Goal: Information Seeking & Learning: Learn about a topic

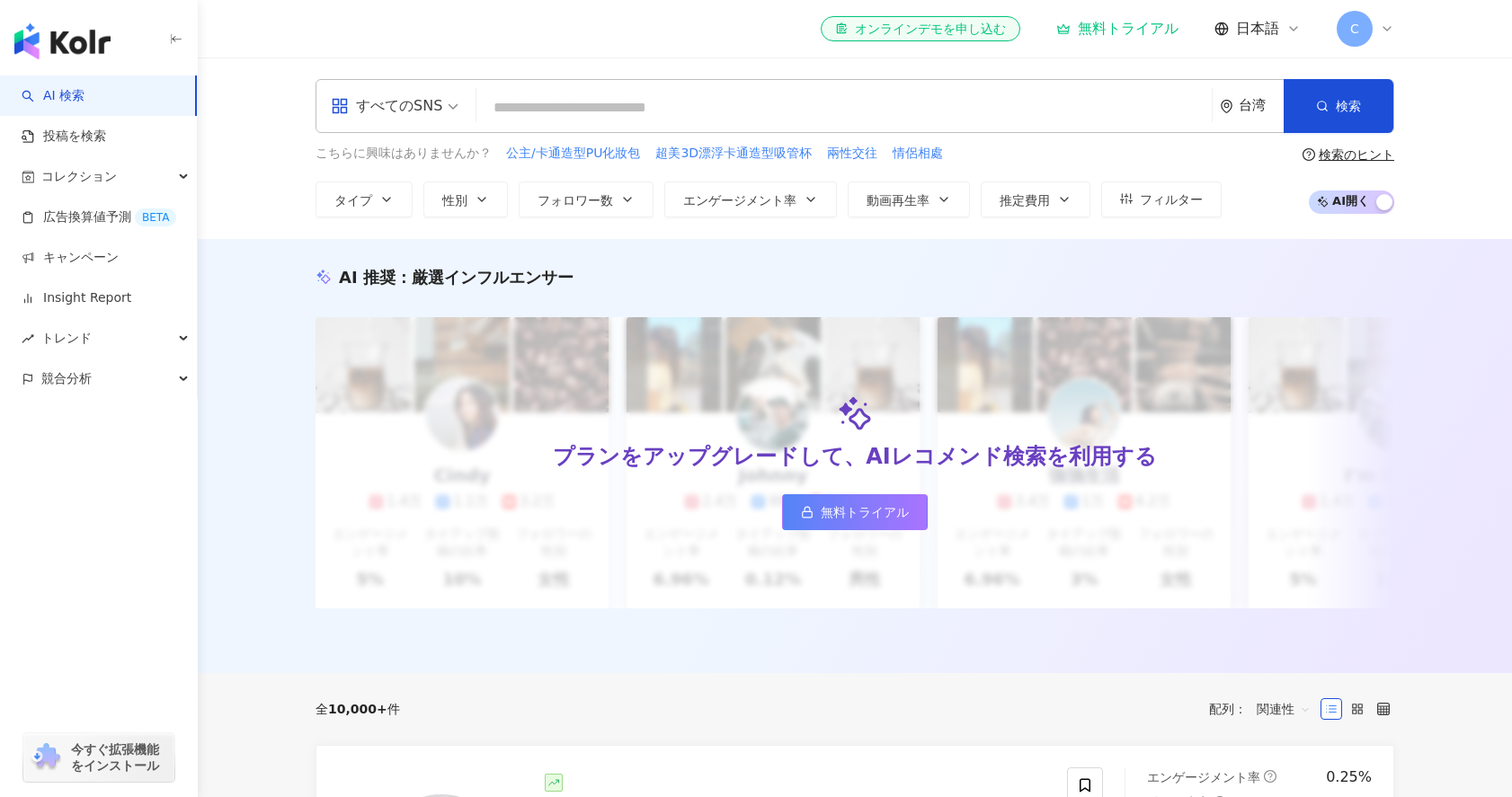
click at [846, 100] on input "search" at bounding box center [844, 107] width 721 height 34
paste input "**********"
type input "**********"
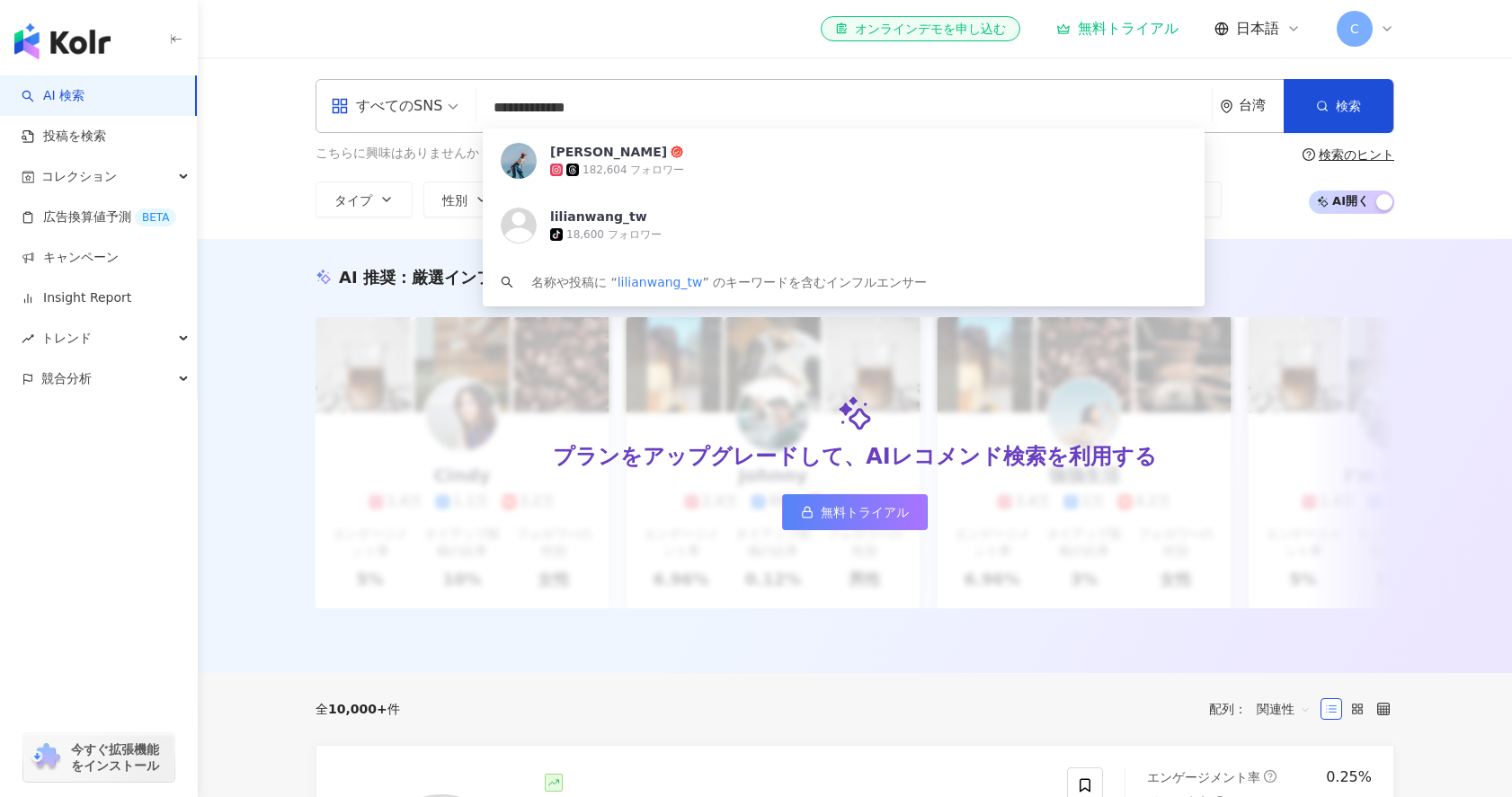
click at [630, 108] on input "**********" at bounding box center [844, 107] width 721 height 34
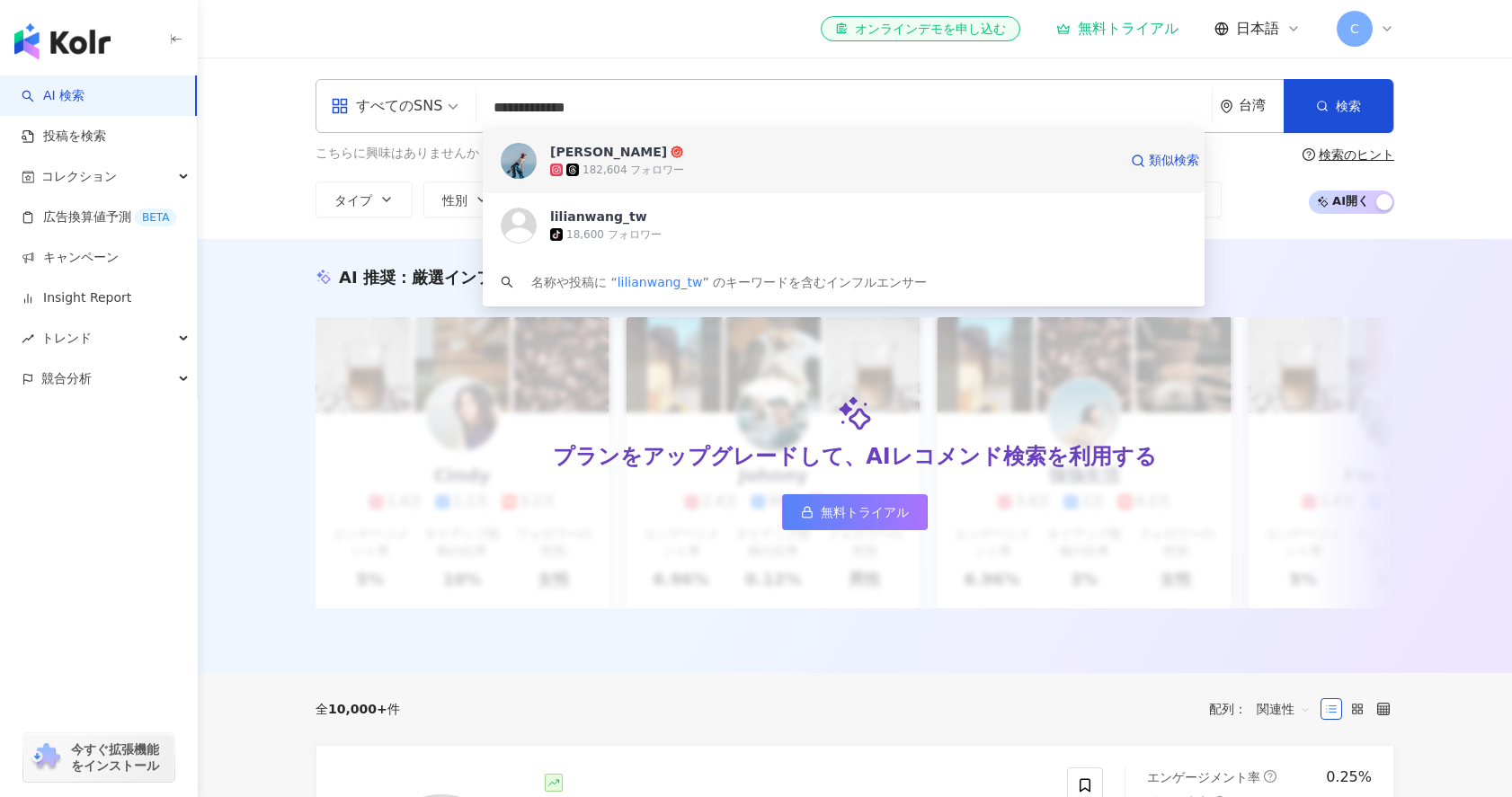
click at [646, 171] on div "182,604 フォロワー" at bounding box center [633, 171] width 102 height 15
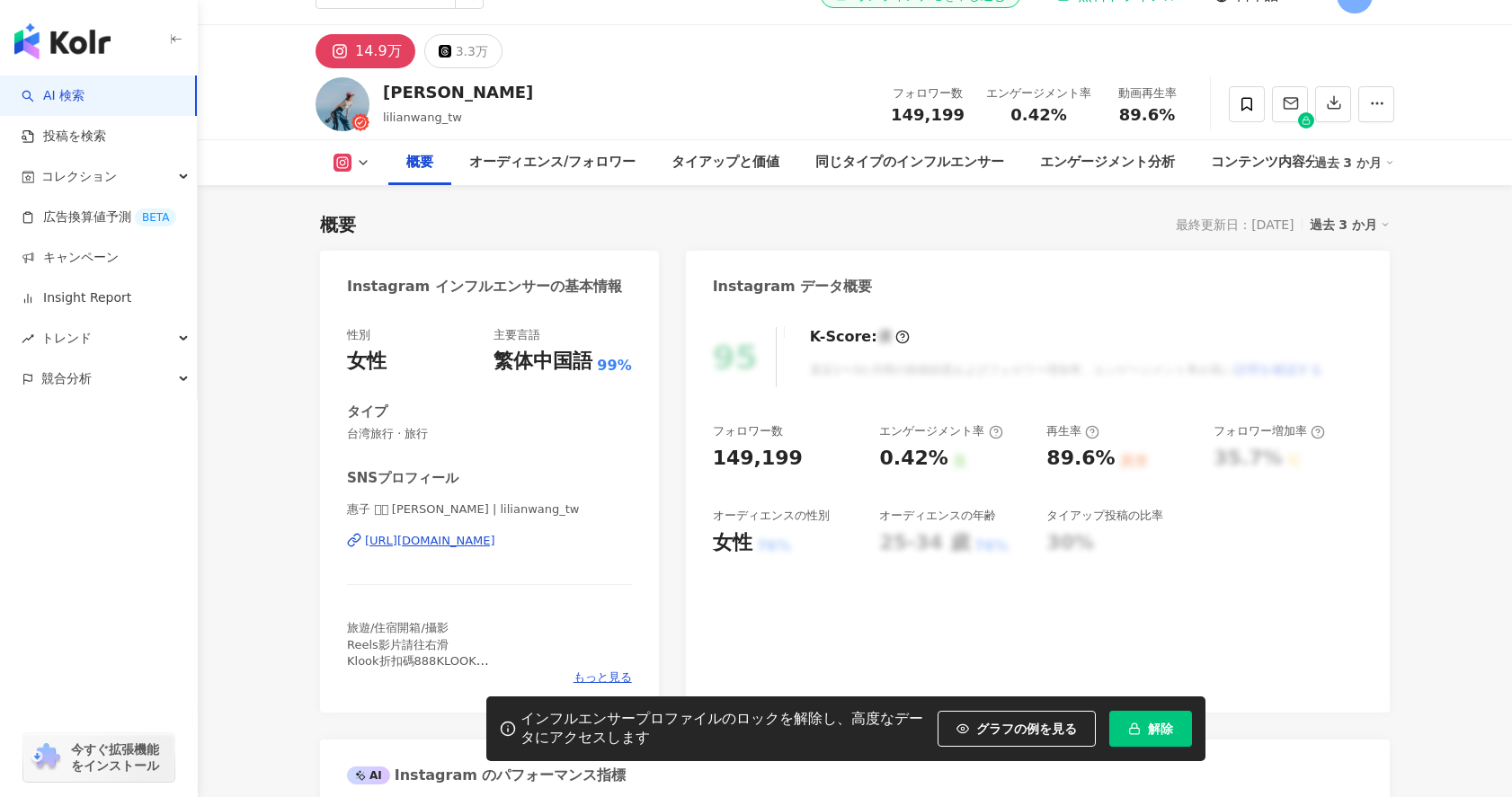
scroll to position [292, 0]
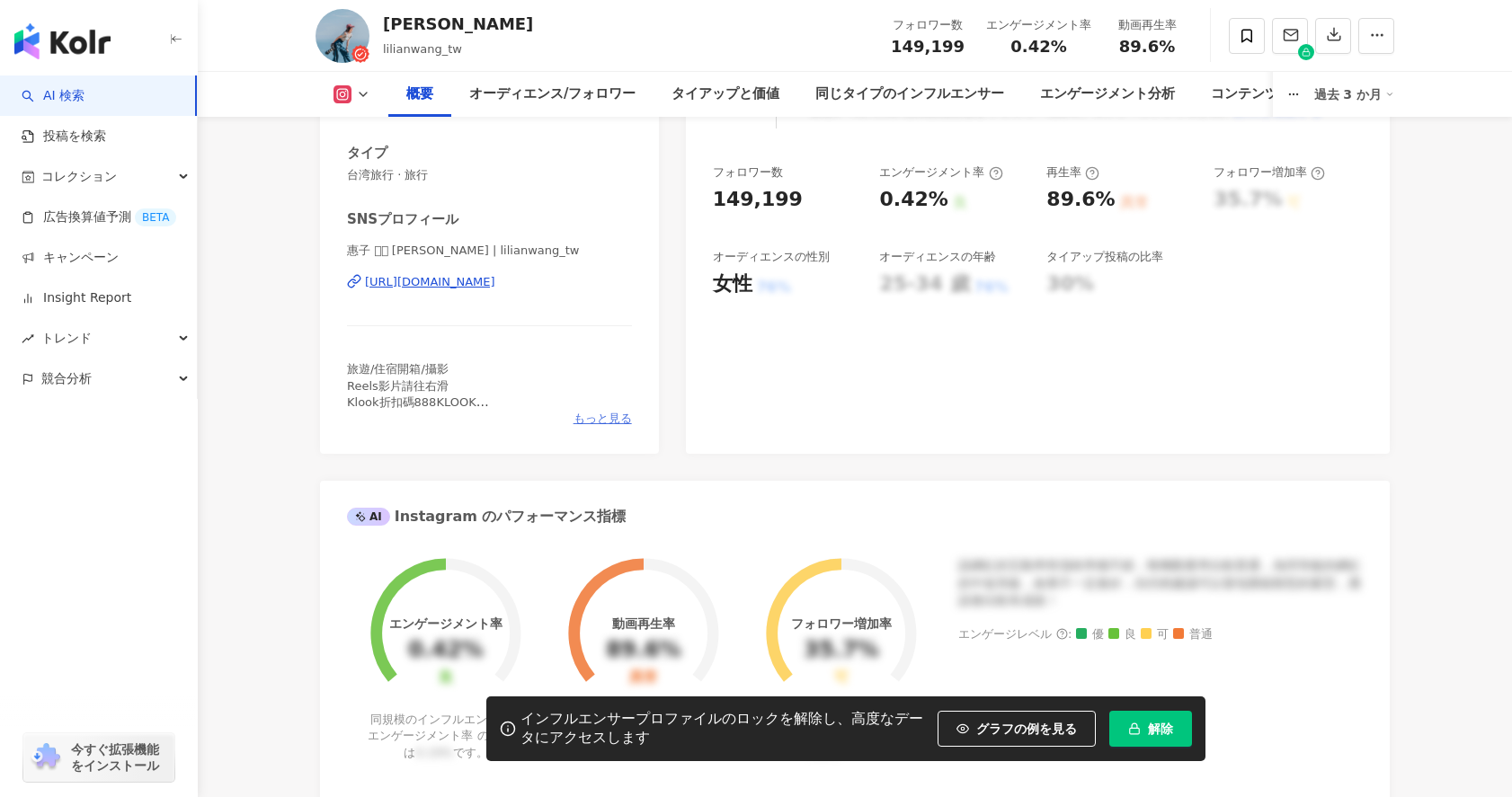
click at [608, 414] on span "もっと見る" at bounding box center [602, 418] width 58 height 16
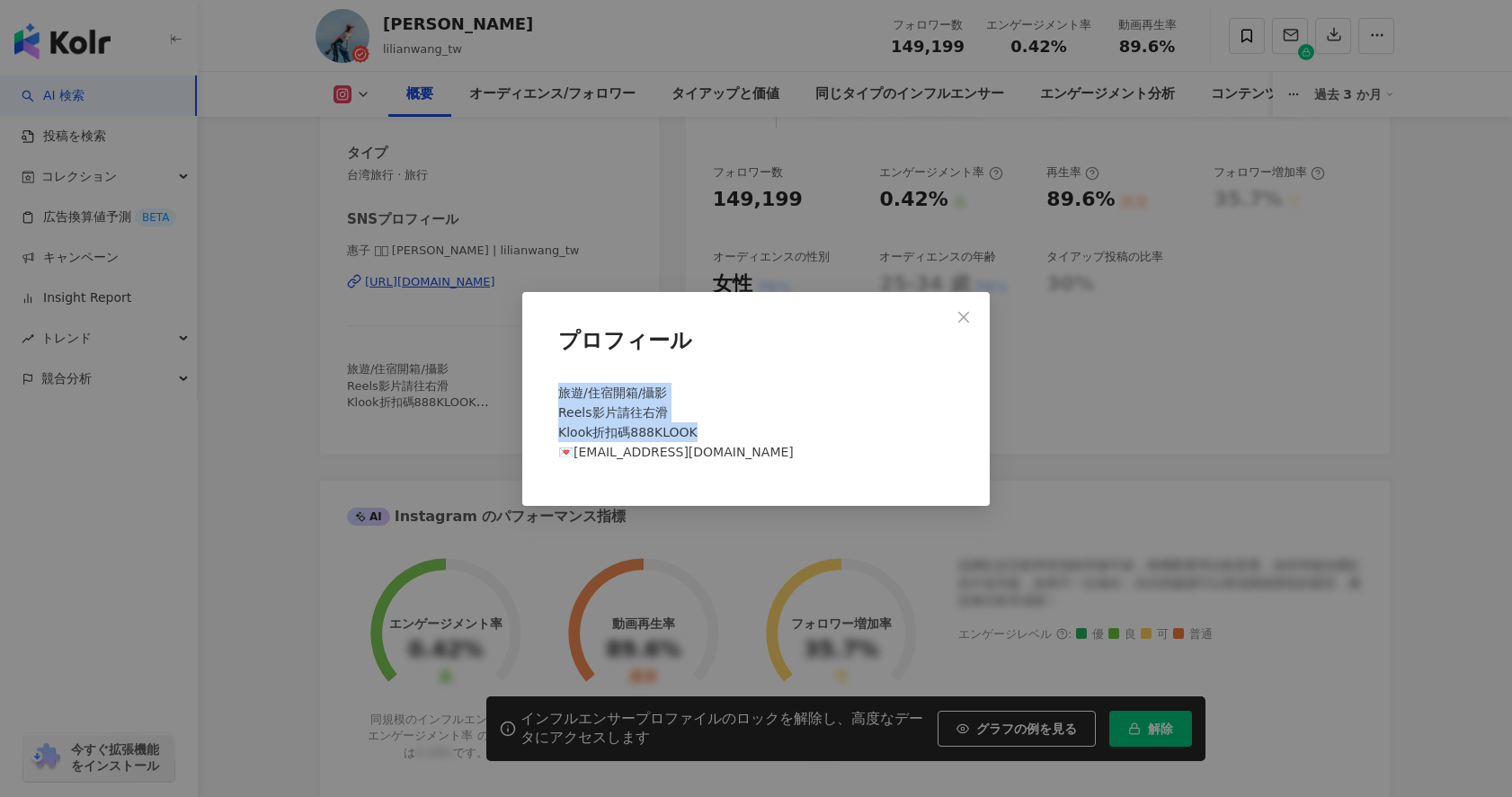
drag, startPoint x: 561, startPoint y: 395, endPoint x: 704, endPoint y: 428, distance: 146.8
click at [706, 428] on div "旅遊/住宿開箱/攝影 Reels影片請往右滑 Klook折扣碼888KLOOK 💌lilian.wang0725@yahoo.com" at bounding box center [755, 429] width 410 height 108
click at [862, 373] on div "プロフィール" at bounding box center [755, 348] width 410 height 55
click at [673, 414] on div "旅遊/住宿開箱/攝影 Reels影片請往右滑 Klook折扣碼888KLOOK 💌lilian.wang0725@yahoo.com" at bounding box center [755, 429] width 410 height 108
click at [673, 387] on div "旅遊/住宿開箱/攝影 Reels影片請往右滑 Klook折扣碼888KLOOK 💌lilian.wang0725@yahoo.com" at bounding box center [755, 429] width 410 height 108
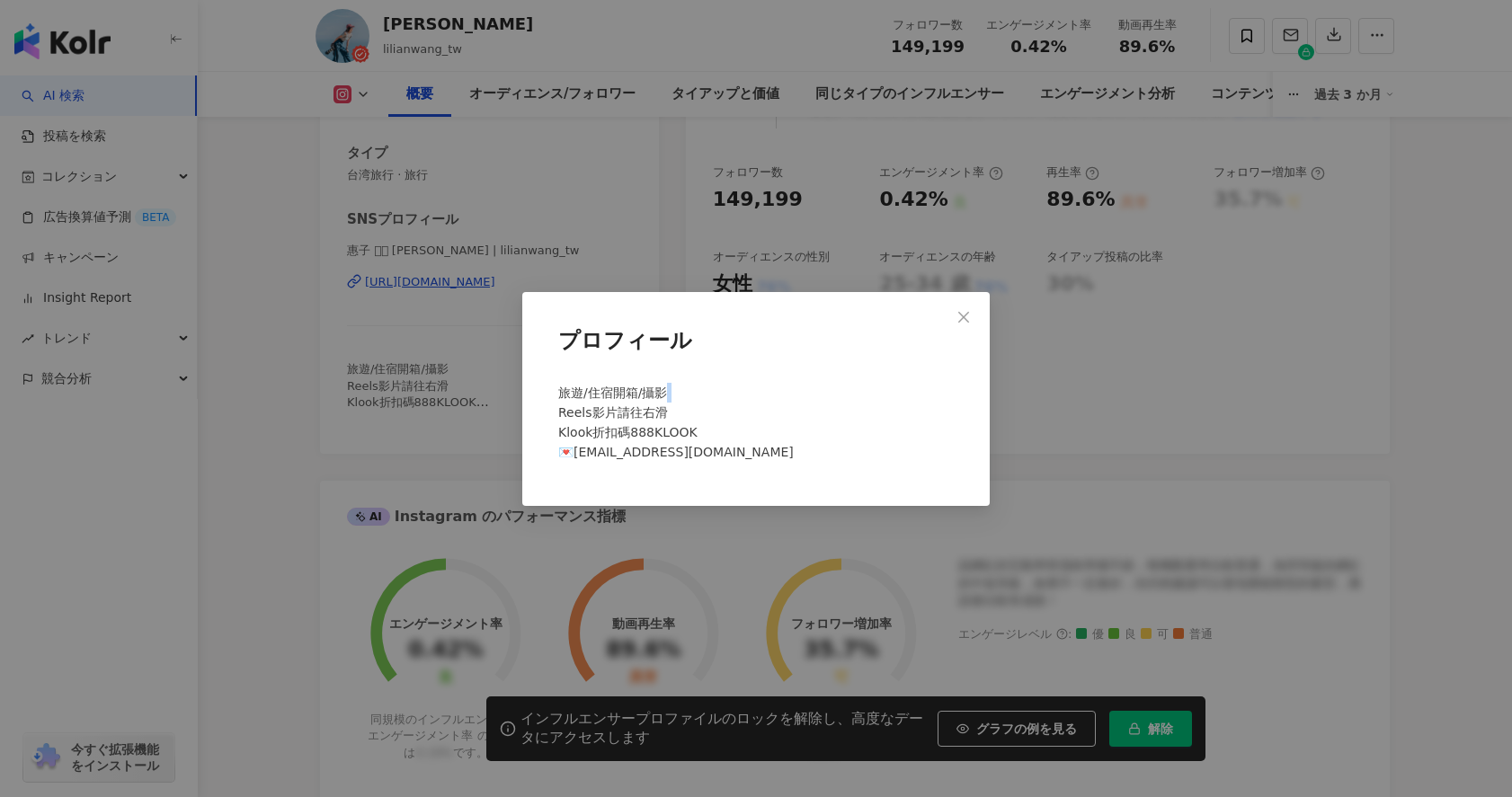
click at [673, 387] on div "旅遊/住宿開箱/攝影 Reels影片請往右滑 Klook折扣碼888KLOOK 💌lilian.wang0725@yahoo.com" at bounding box center [755, 429] width 410 height 108
copy span "旅遊/住宿開箱/攝影"
click at [625, 246] on div "プロフィール 旅遊/住宿開箱/攝影 Reels影片請往右滑 Klook折扣碼888KLOOK 💌lilian.wang0725@yahoo.com" at bounding box center [756, 398] width 1512 height 797
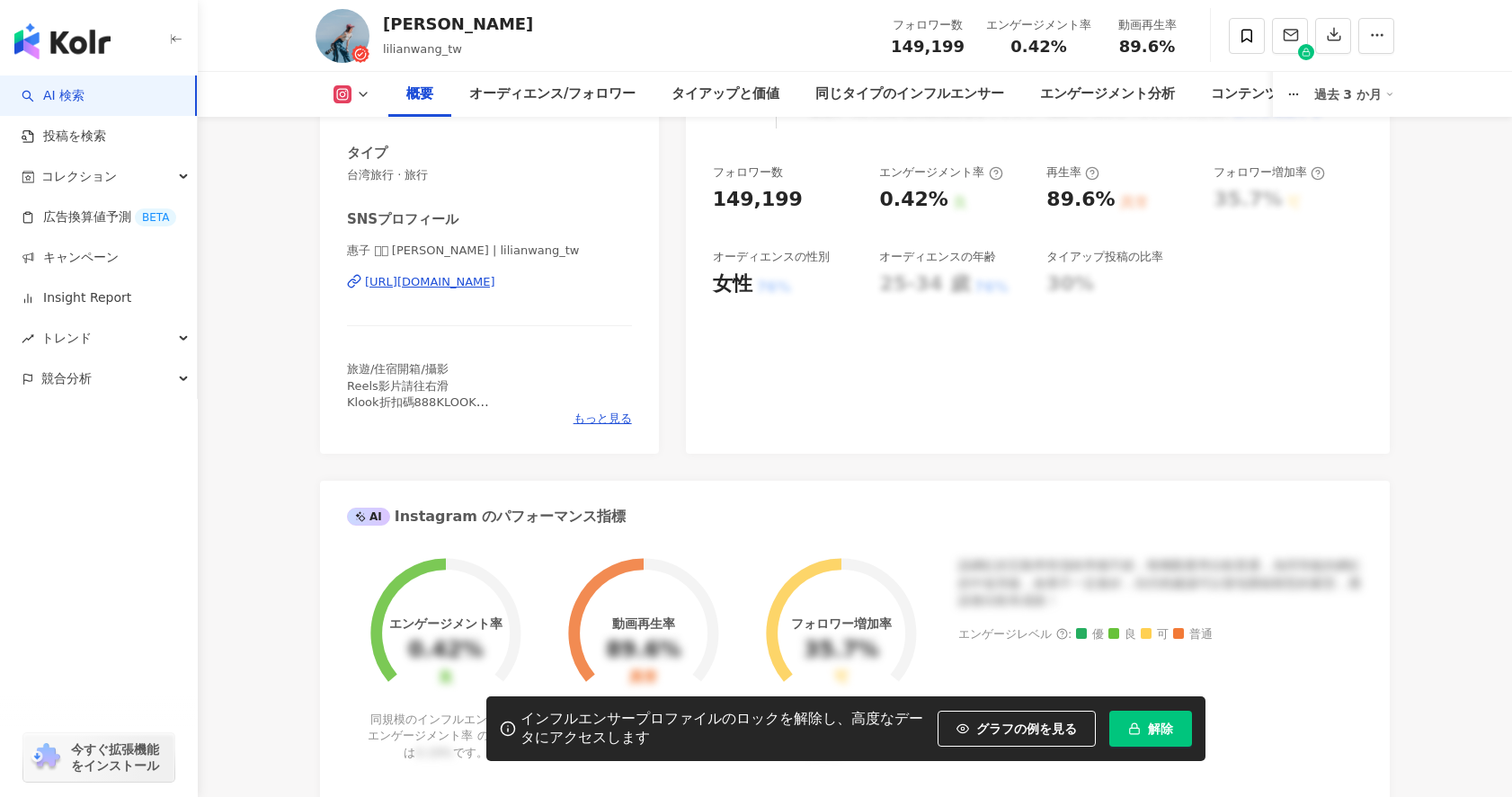
scroll to position [0, 0]
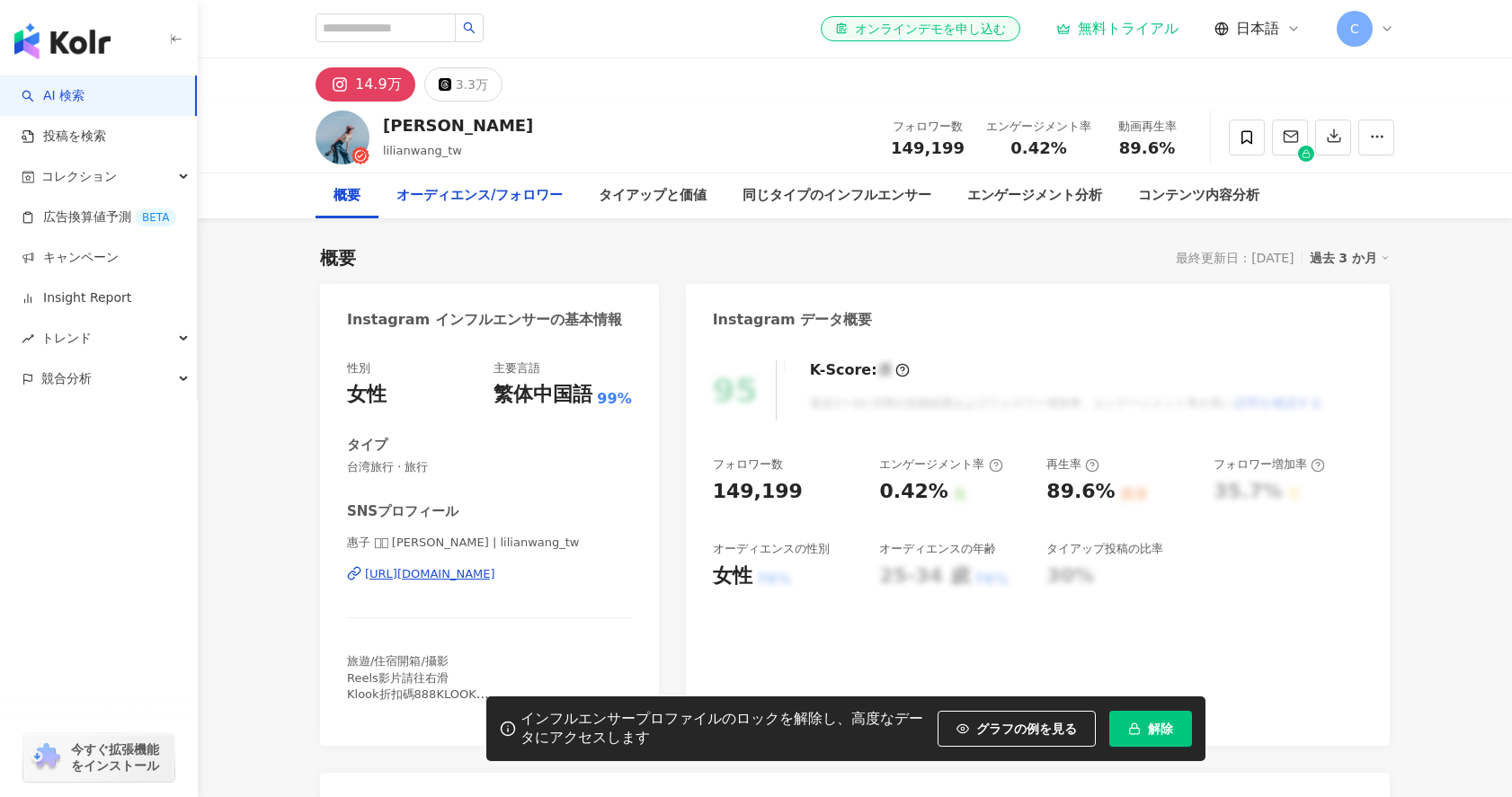
click at [525, 203] on div "オーディエンス/フォロワー" at bounding box center [479, 195] width 166 height 22
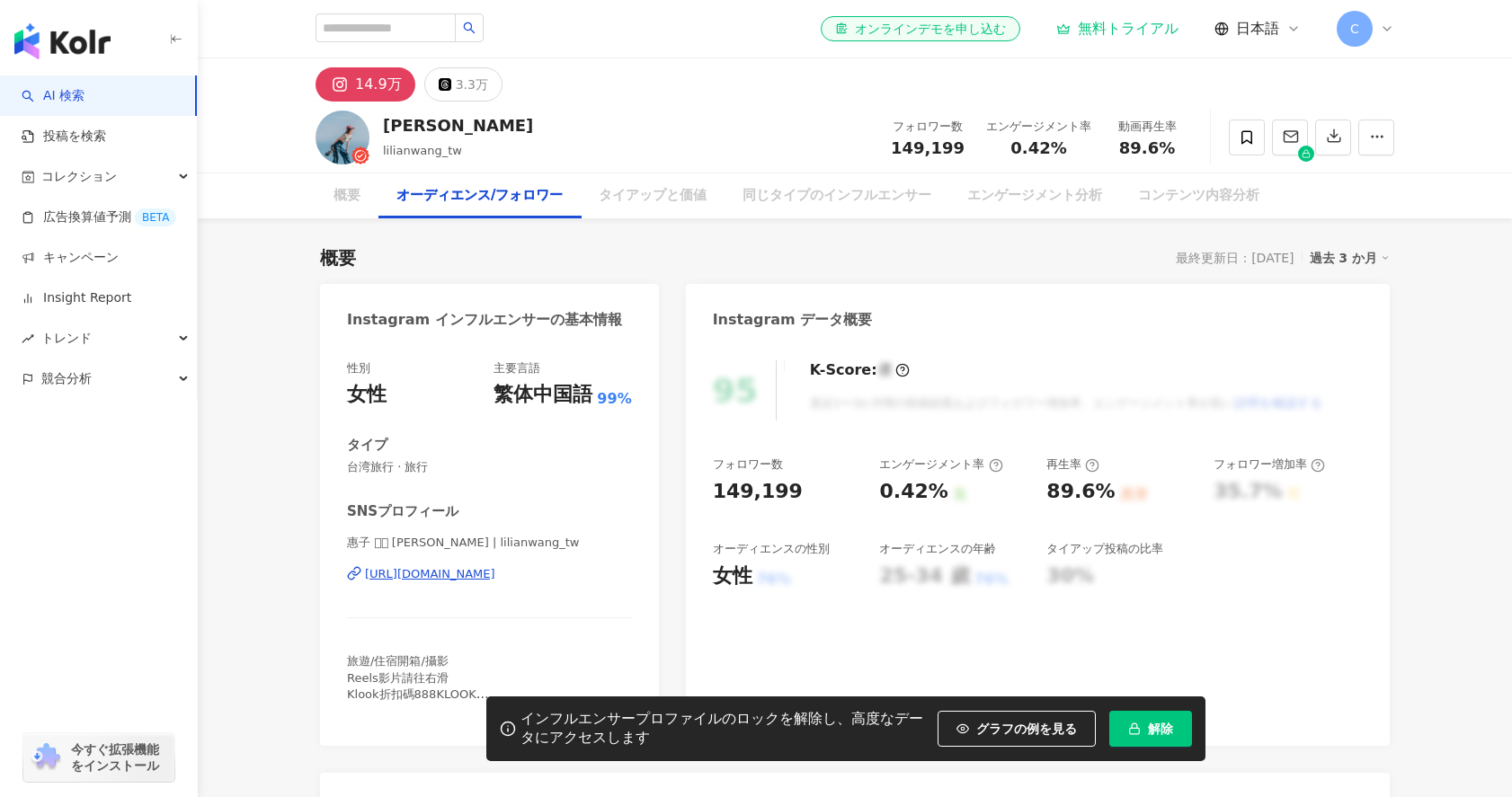
scroll to position [1568, 0]
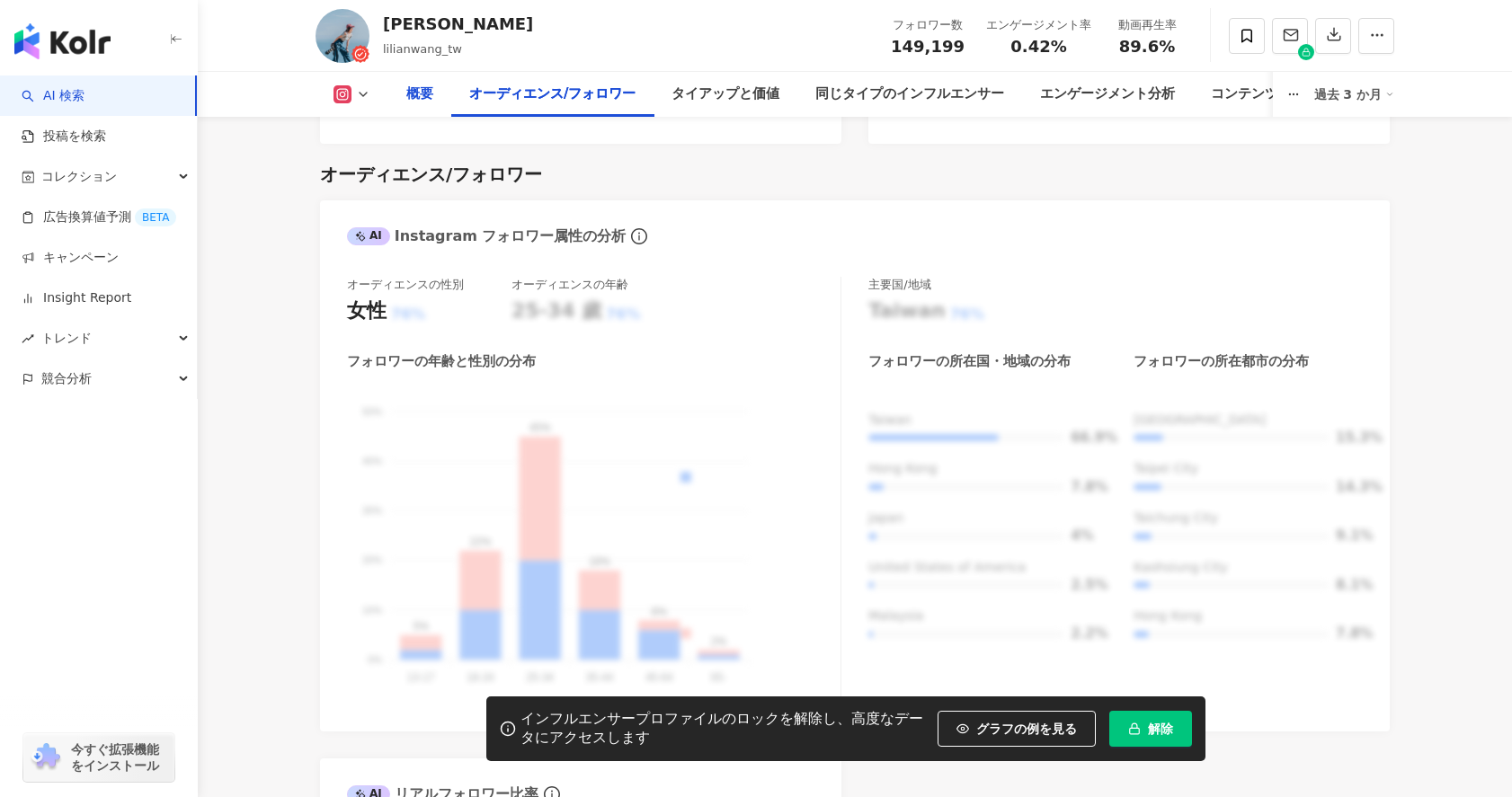
click at [416, 96] on div "概要" at bounding box center [419, 94] width 27 height 22
